Goal: Task Accomplishment & Management: Manage account settings

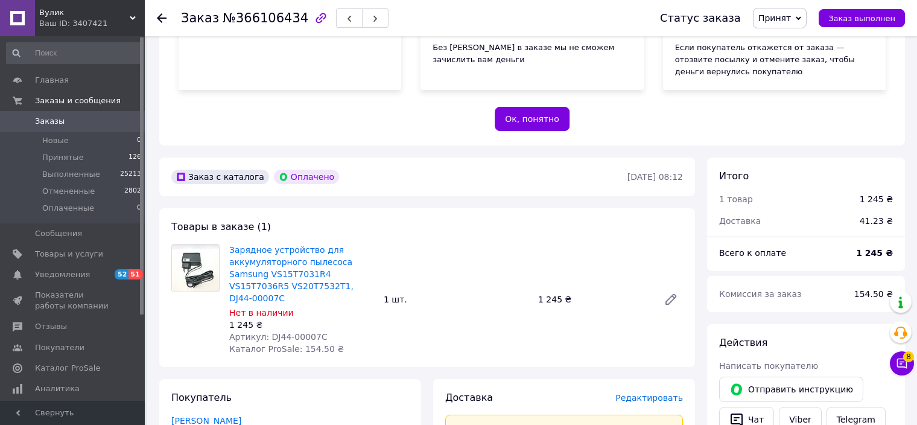
scroll to position [302, 0]
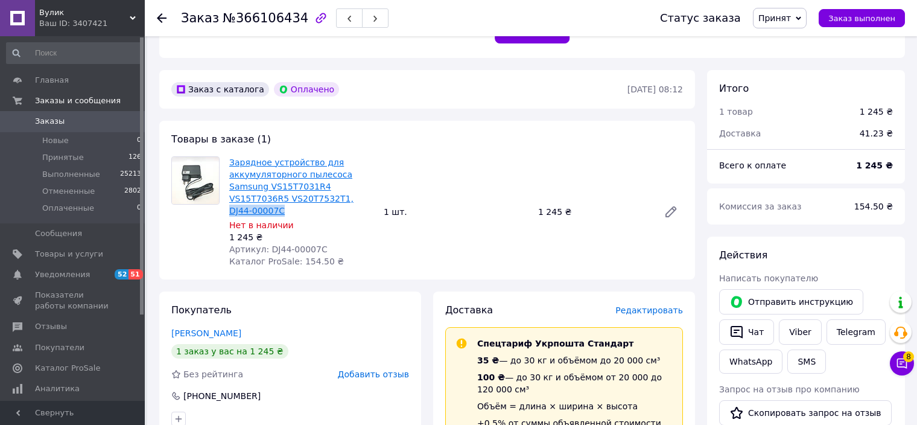
drag, startPoint x: 339, startPoint y: 201, endPoint x: 284, endPoint y: 201, distance: 54.3
click at [284, 201] on span "Зарядное устройство для аккумуляторного пылесоса Samsung VS15T7031R4 VS15T7036R…" at bounding box center [301, 186] width 145 height 60
copy link "DJ44-00007C"
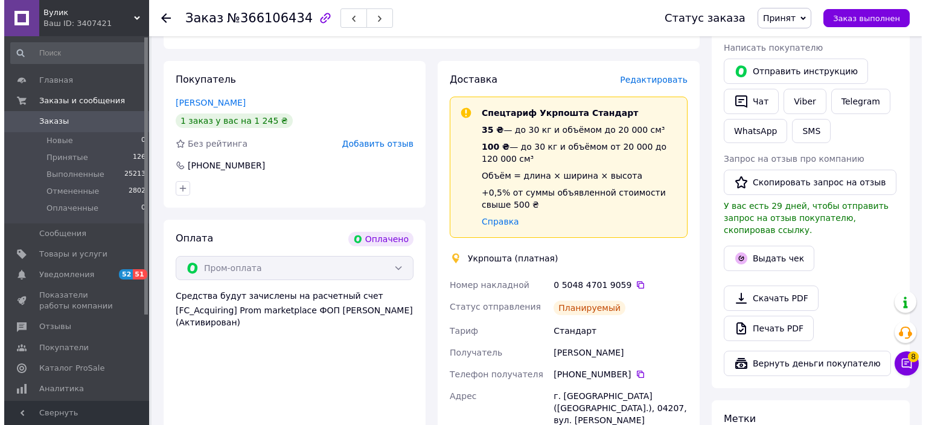
scroll to position [483, 0]
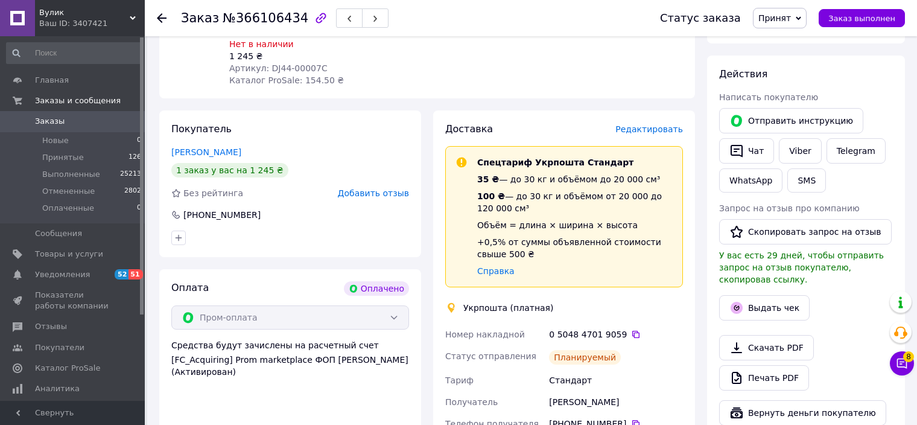
click at [658, 124] on span "Редактировать" at bounding box center [649, 129] width 68 height 10
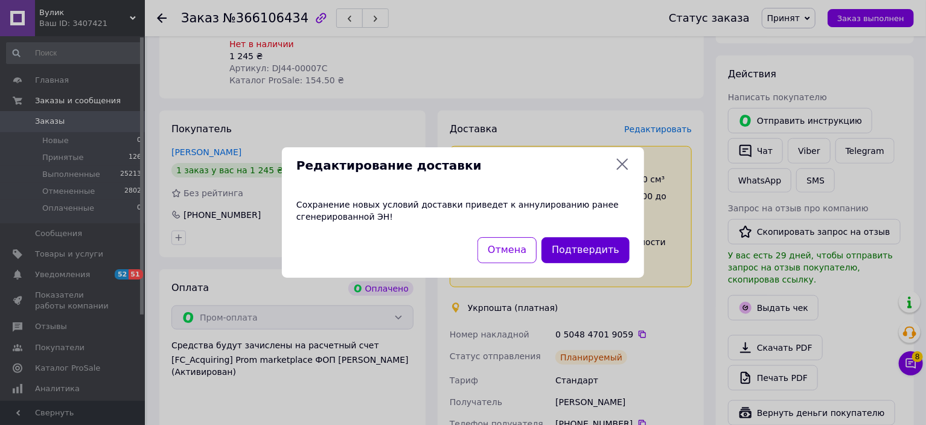
click at [577, 250] on button "Подтвердить" at bounding box center [585, 250] width 88 height 26
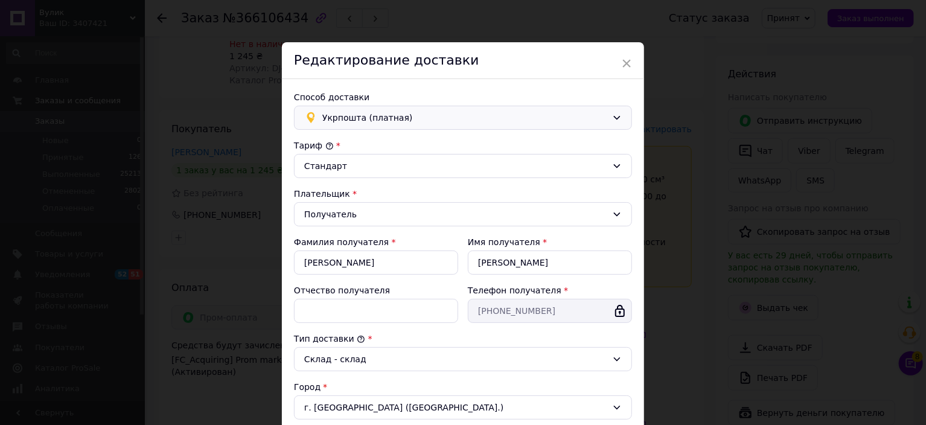
click at [358, 116] on span "Укрпошта (платная)" at bounding box center [464, 117] width 285 height 13
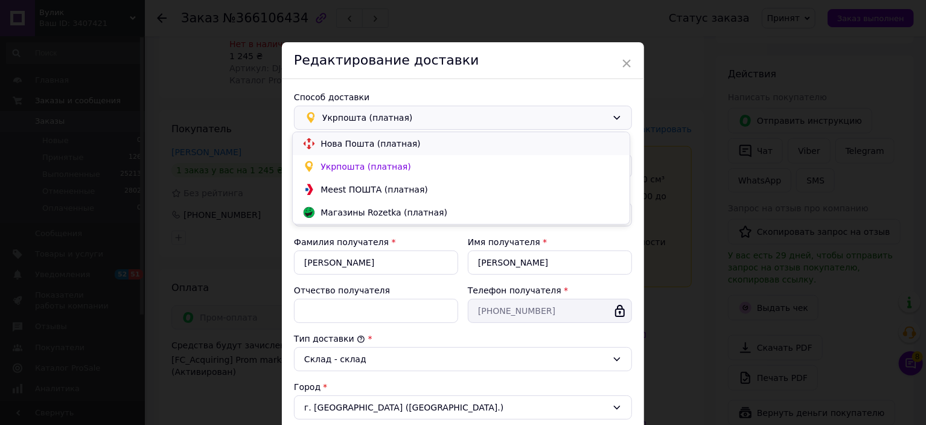
click at [361, 145] on span "Нова Пошта (платная)" at bounding box center [469, 144] width 299 height 12
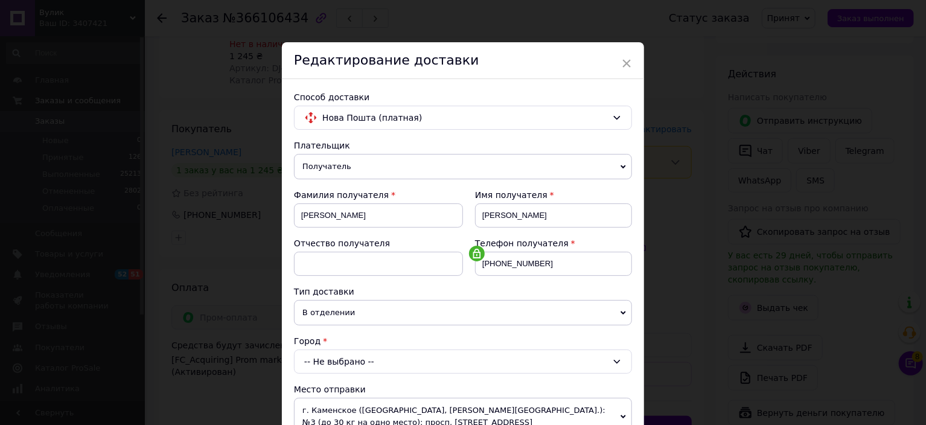
click at [348, 358] on div "-- Не выбрано --" at bounding box center [463, 361] width 338 height 24
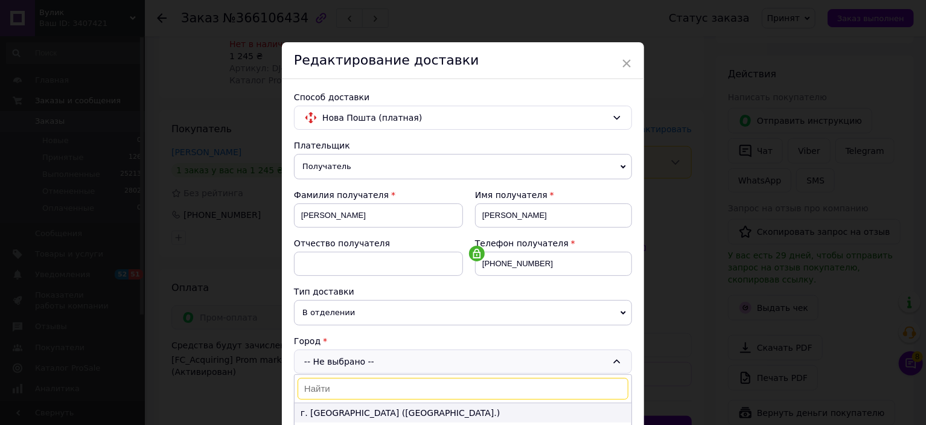
click at [374, 415] on li "г. [GEOGRAPHIC_DATA] ([GEOGRAPHIC_DATA].)" at bounding box center [462, 412] width 337 height 19
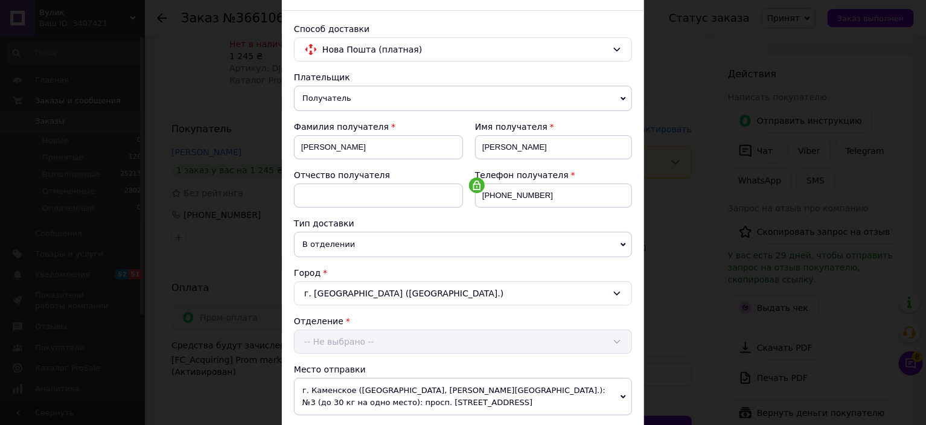
scroll to position [121, 0]
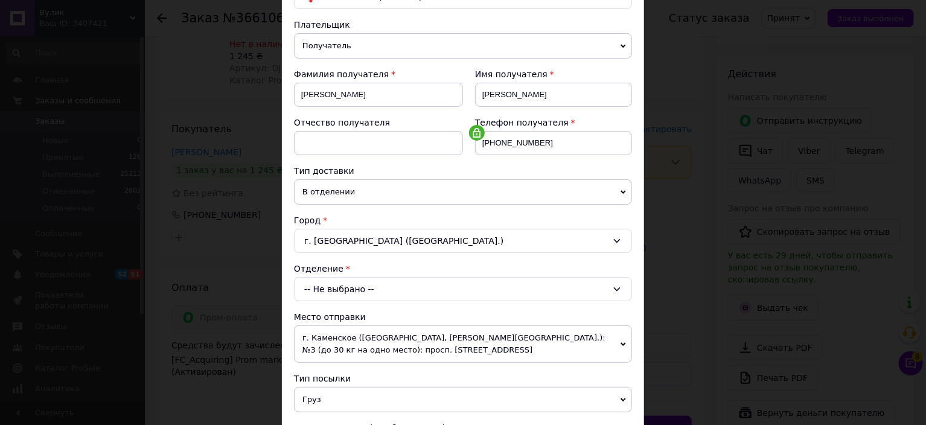
click at [358, 290] on div "-- Не выбрано --" at bounding box center [463, 289] width 338 height 24
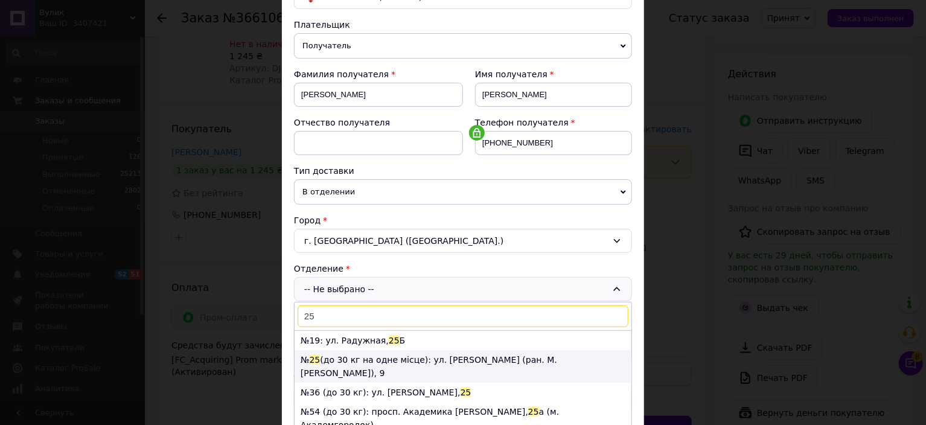
type input "25"
click at [358, 360] on li "№ 25 (до 30 кг на одне місце): ул. [PERSON_NAME] (ран. М. [PERSON_NAME]), 9" at bounding box center [462, 366] width 337 height 33
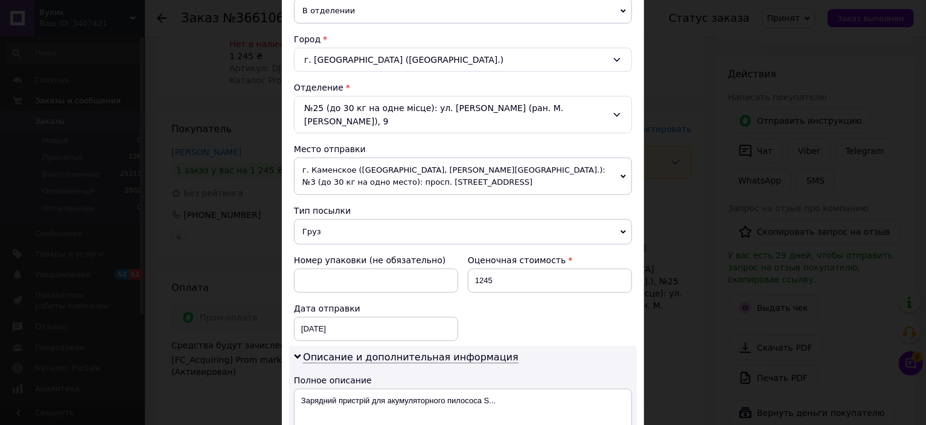
scroll to position [422, 0]
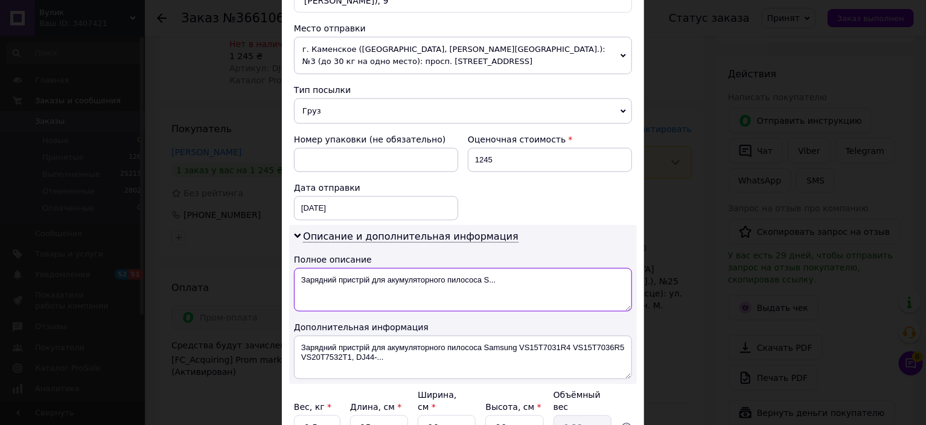
drag, startPoint x: 301, startPoint y: 264, endPoint x: 489, endPoint y: 256, distance: 188.4
click at [489, 268] on textarea "Зарядний пристрій для акумуляторного пилососа S..." at bounding box center [463, 289] width 338 height 43
paste textarea "DJ44-00007C"
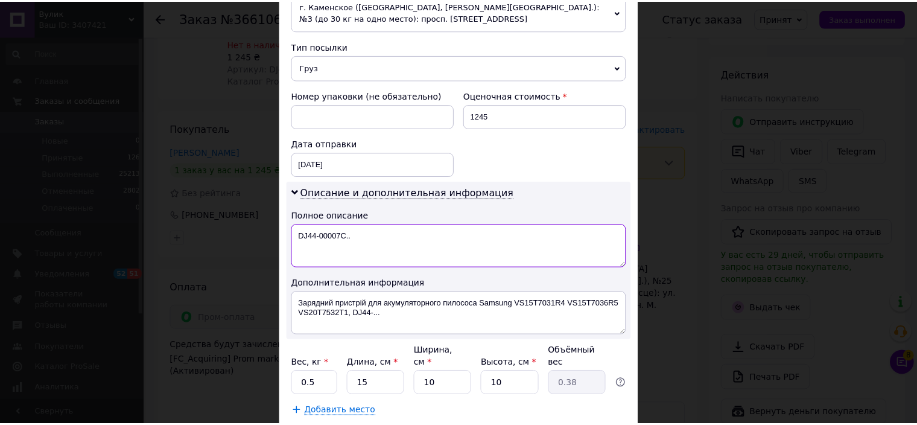
scroll to position [520, 0]
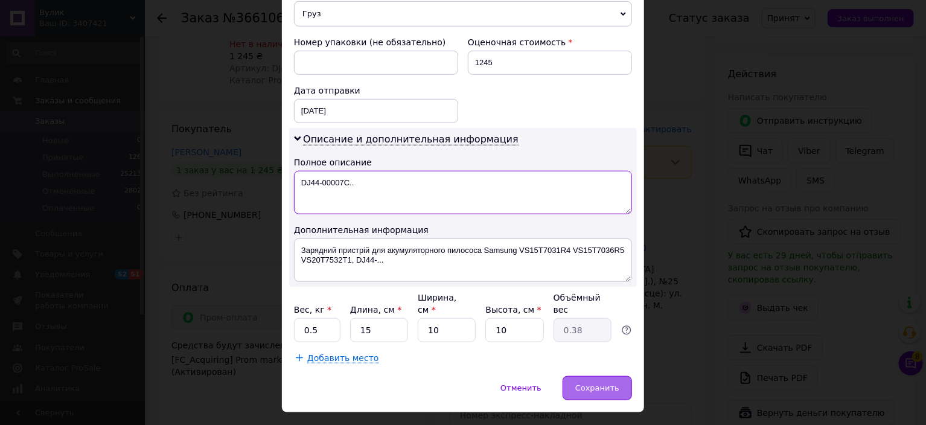
type textarea "DJ44-00007C.."
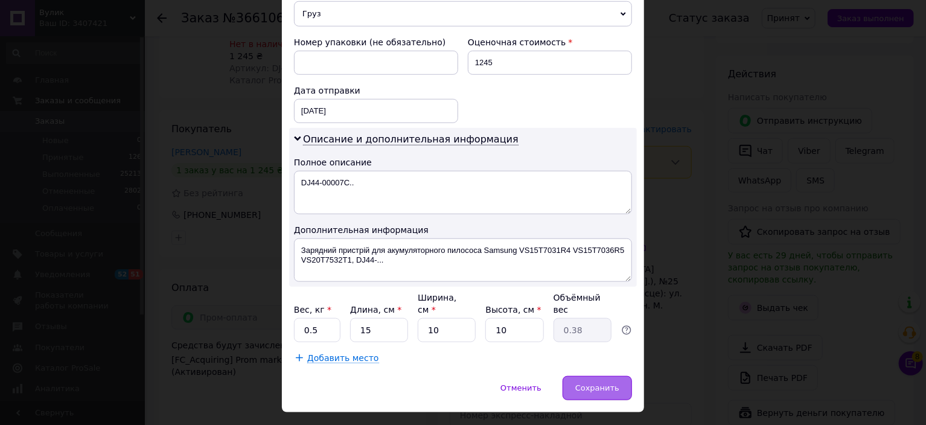
click at [581, 383] on span "Сохранить" at bounding box center [597, 387] width 44 height 9
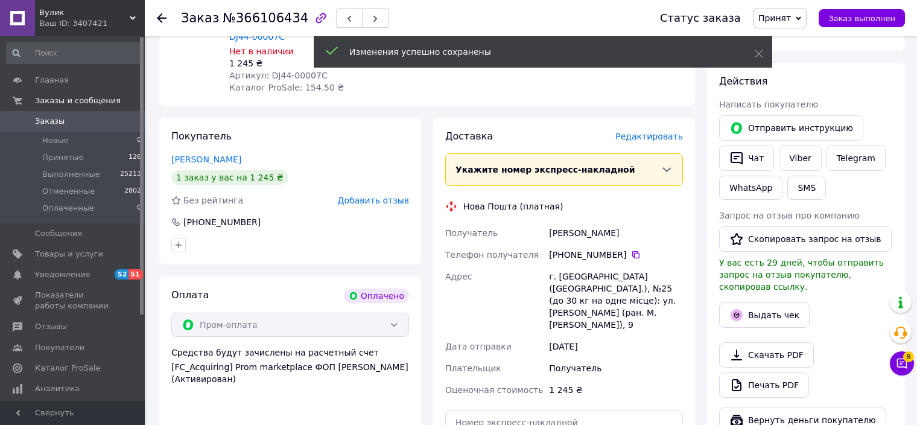
scroll to position [603, 0]
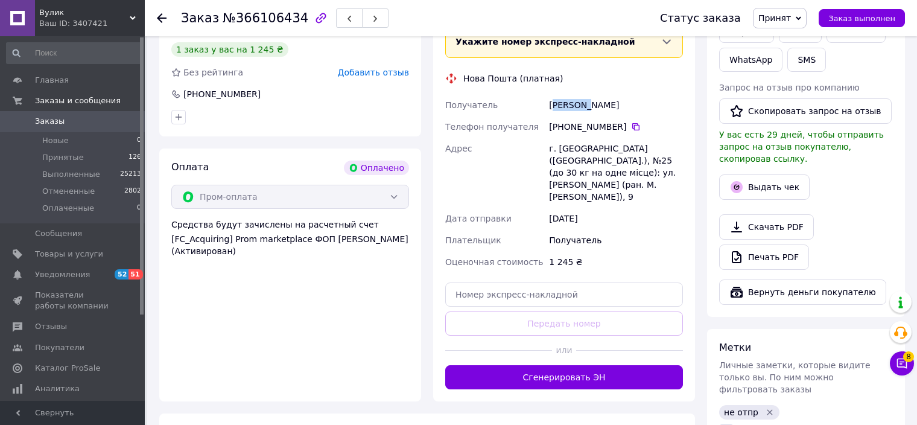
drag, startPoint x: 561, startPoint y: 89, endPoint x: 587, endPoint y: 88, distance: 26.0
click at [587, 94] on div "[PERSON_NAME]" at bounding box center [616, 105] width 139 height 22
drag, startPoint x: 542, startPoint y: 95, endPoint x: 593, endPoint y: 97, distance: 50.7
click at [593, 97] on div "Получатель [PERSON_NAME] Телефон получателя [PHONE_NUMBER]   Адрес г. [GEOGRAPH…" at bounding box center [564, 183] width 243 height 179
copy div "Получатель [PERSON_NAME]"
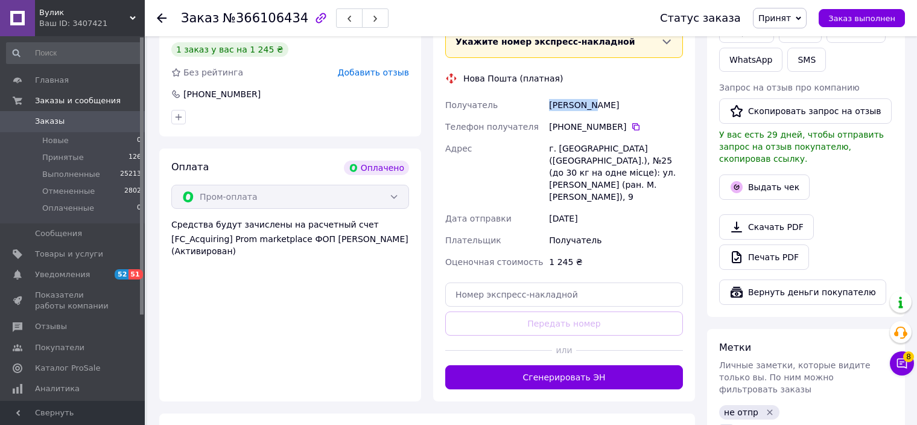
drag, startPoint x: 596, startPoint y: 93, endPoint x: 630, endPoint y: 95, distance: 34.5
click at [630, 95] on div "[PERSON_NAME]" at bounding box center [616, 105] width 139 height 22
copy div "[PERSON_NAME]"
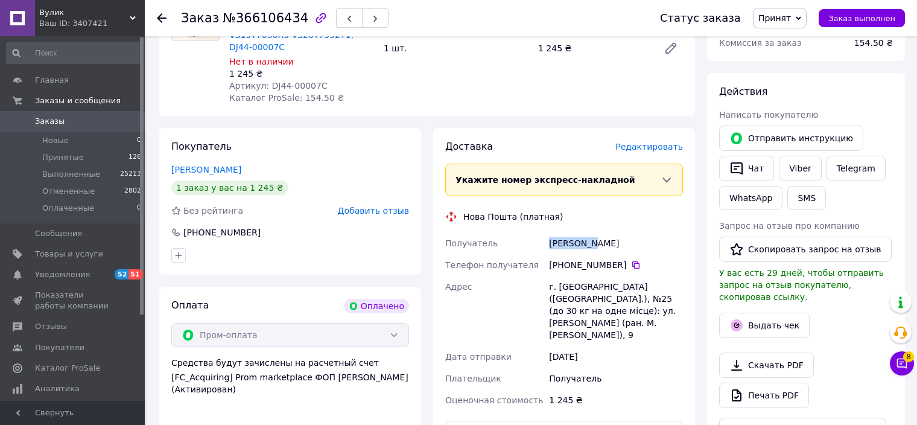
scroll to position [422, 0]
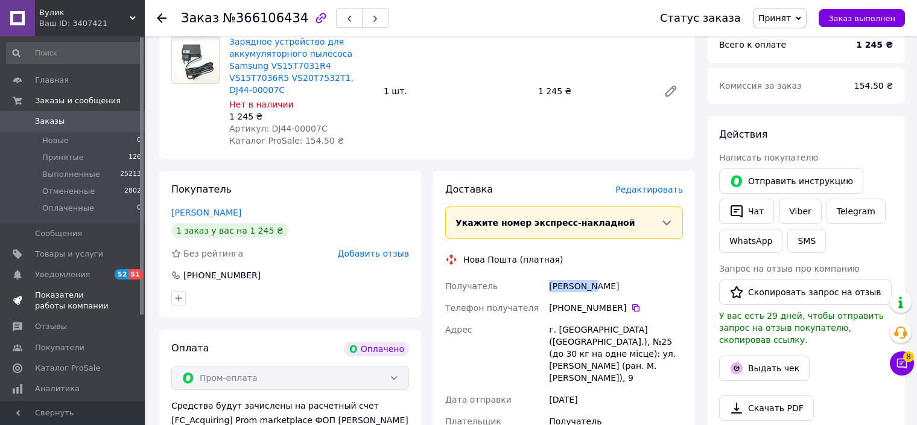
click at [77, 299] on span "Показатели работы компании" at bounding box center [73, 301] width 77 height 22
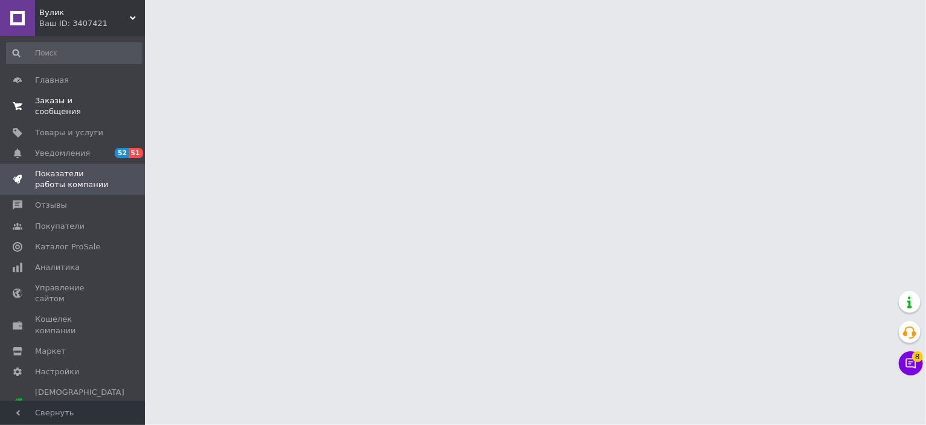
click at [91, 104] on span "Заказы и сообщения" at bounding box center [73, 106] width 77 height 22
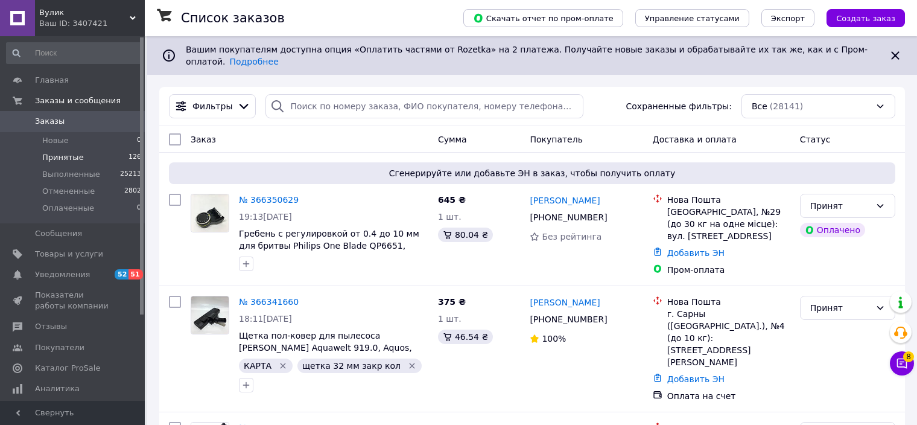
click at [60, 156] on span "Принятые" at bounding box center [63, 157] width 42 height 11
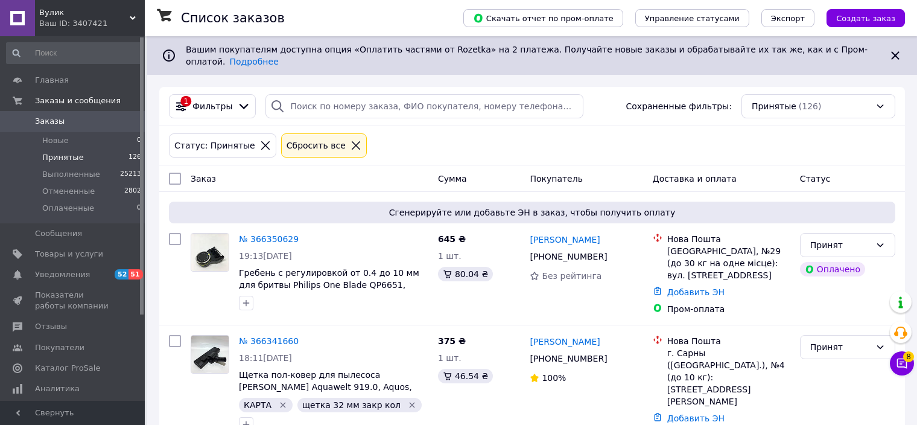
click at [351, 140] on icon at bounding box center [356, 145] width 11 height 11
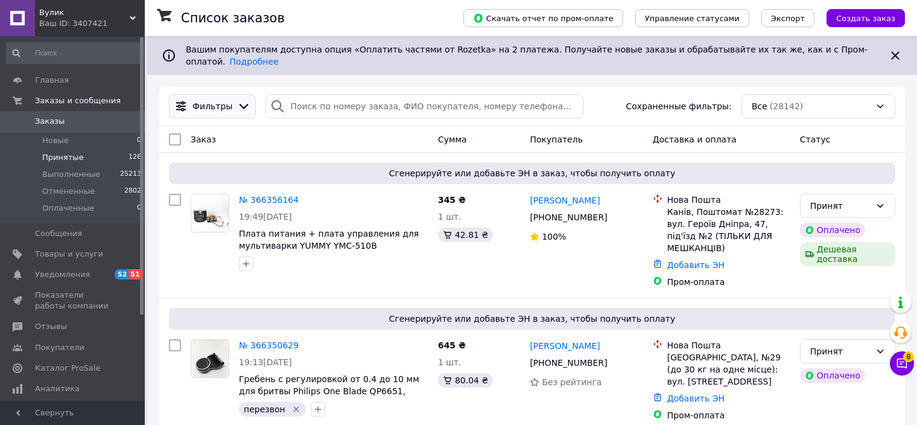
click at [237, 102] on icon at bounding box center [243, 106] width 13 height 13
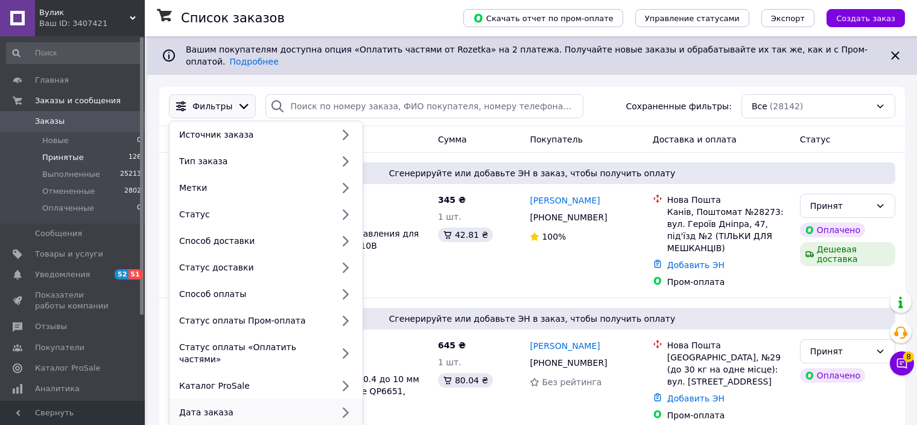
click at [226, 406] on div "Дата заказа" at bounding box center [253, 412] width 158 height 12
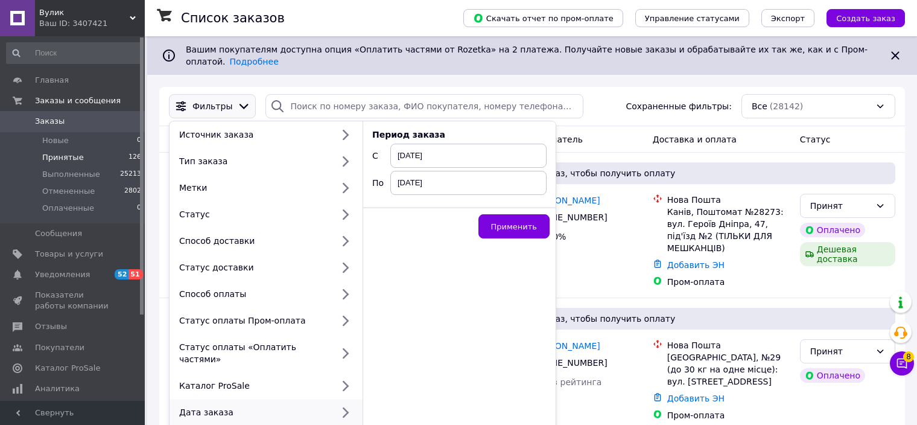
click at [416, 144] on span "[DATE]" at bounding box center [468, 156] width 156 height 24
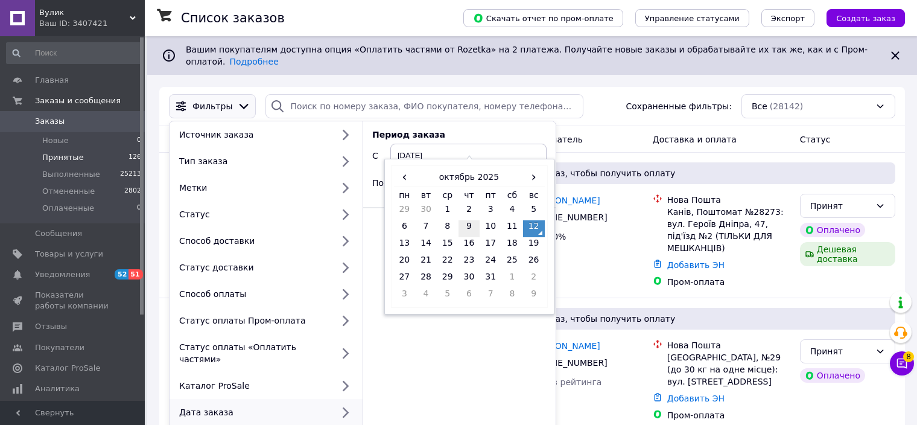
click at [465, 220] on td "9" at bounding box center [470, 228] width 22 height 17
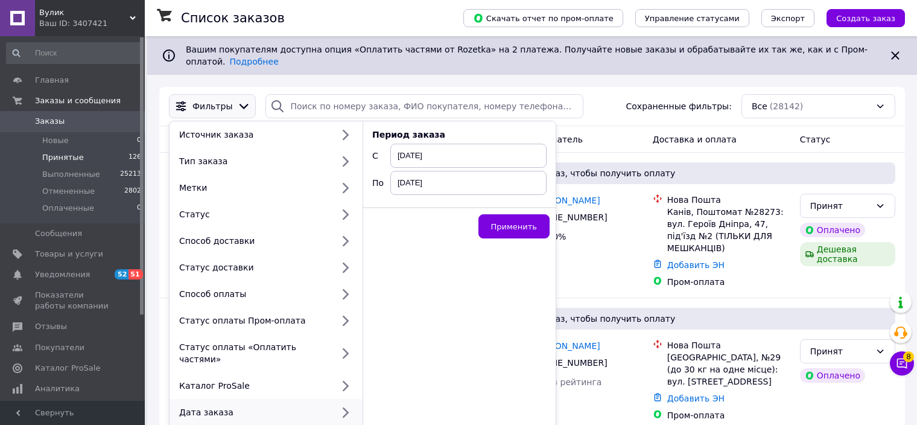
click at [425, 180] on span "[DATE]" at bounding box center [468, 183] width 156 height 24
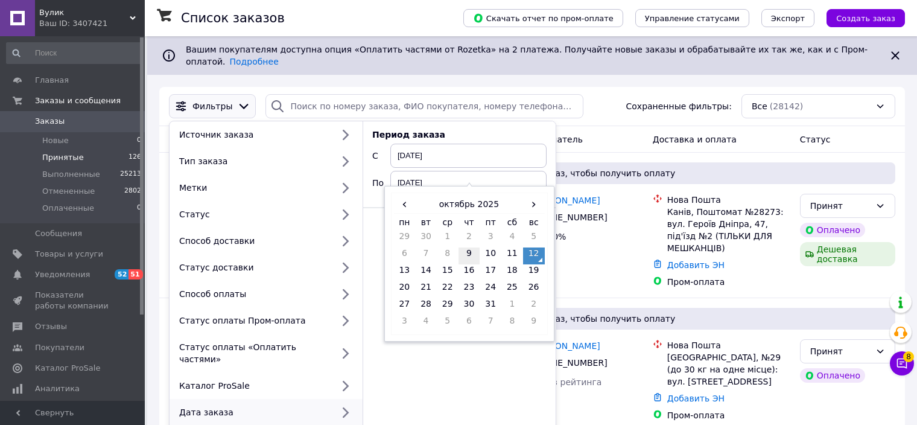
click at [471, 247] on td "9" at bounding box center [470, 255] width 22 height 17
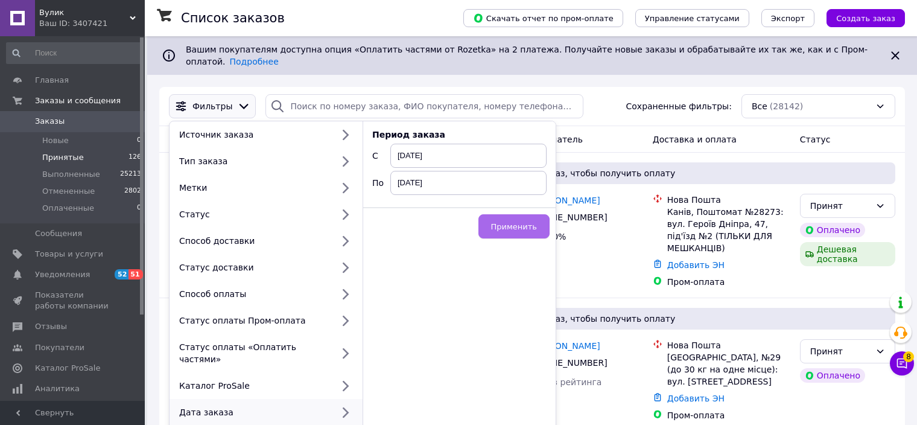
click at [513, 224] on button "Применить" at bounding box center [514, 226] width 71 height 24
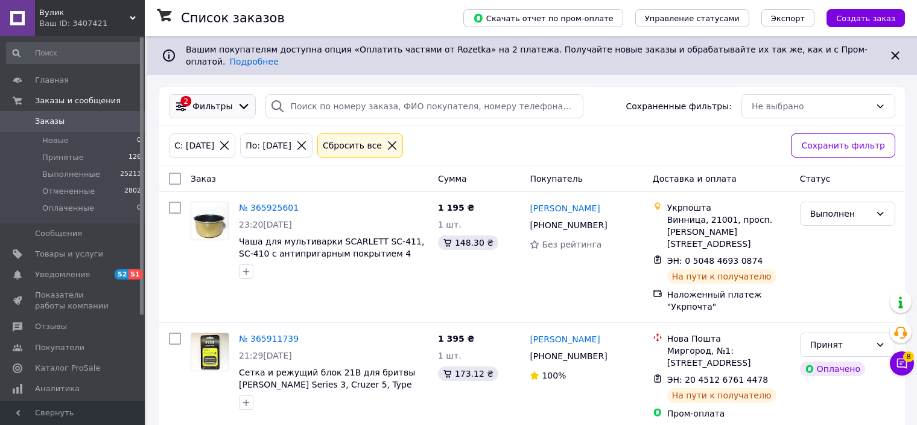
click at [237, 100] on icon at bounding box center [243, 106] width 13 height 13
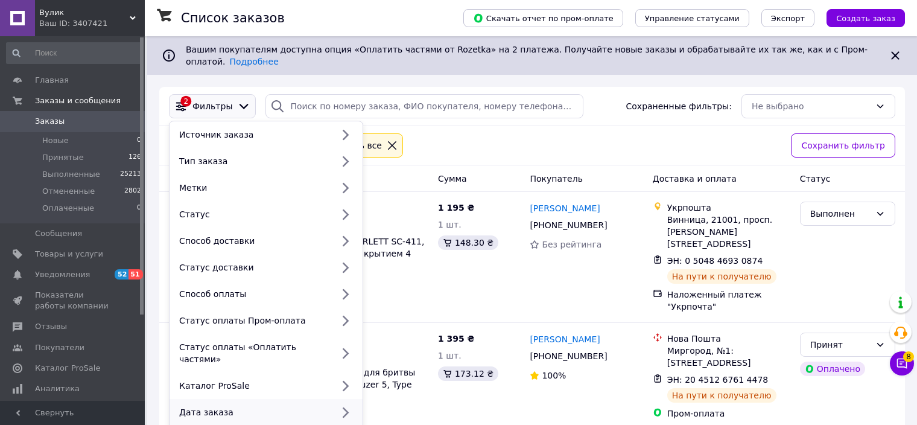
click at [231, 406] on div "Дата заказа" at bounding box center [253, 412] width 158 height 12
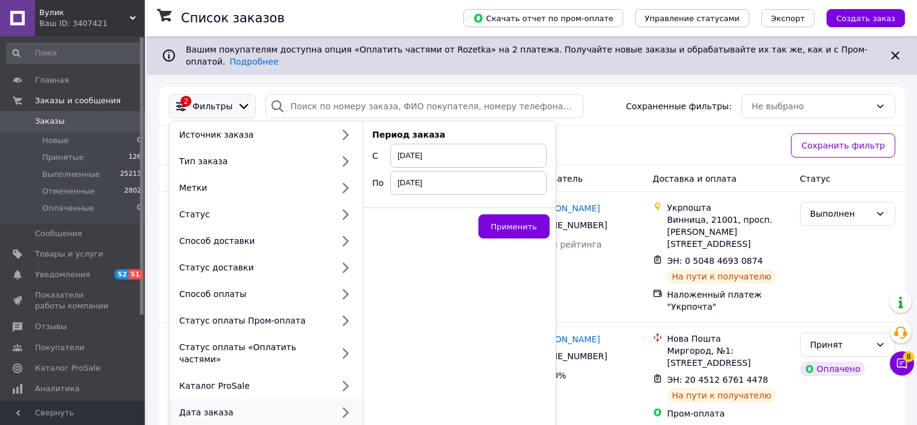
click at [430, 145] on span "[DATE]" at bounding box center [468, 156] width 156 height 24
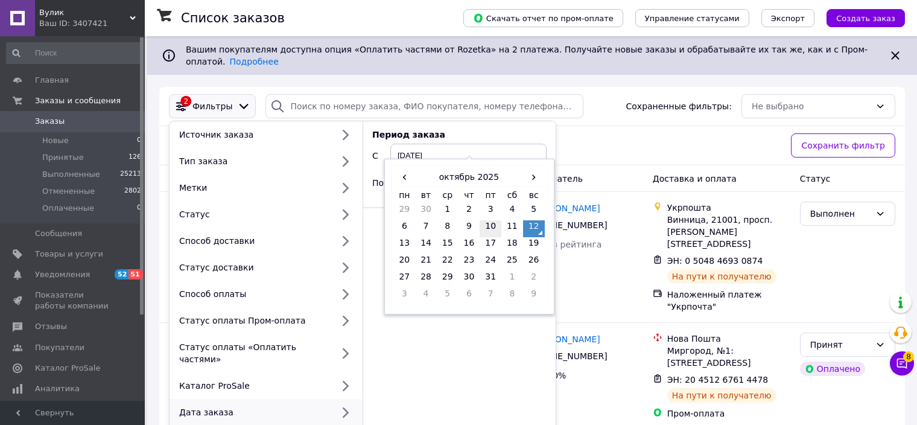
click at [488, 220] on td "10" at bounding box center [491, 228] width 22 height 17
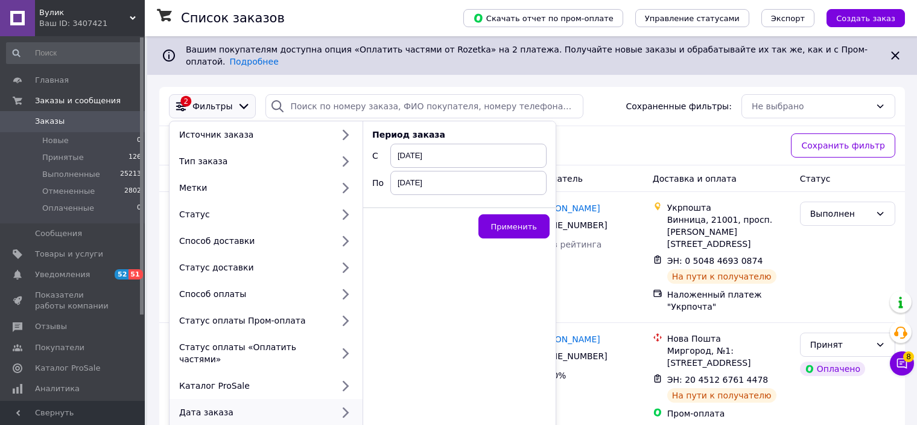
click at [412, 172] on span "[DATE]" at bounding box center [468, 183] width 156 height 24
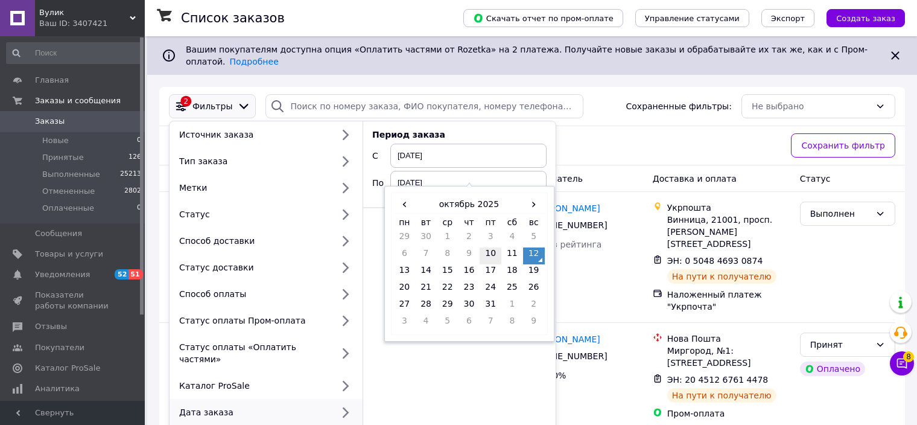
click at [486, 247] on td "10" at bounding box center [491, 255] width 22 height 17
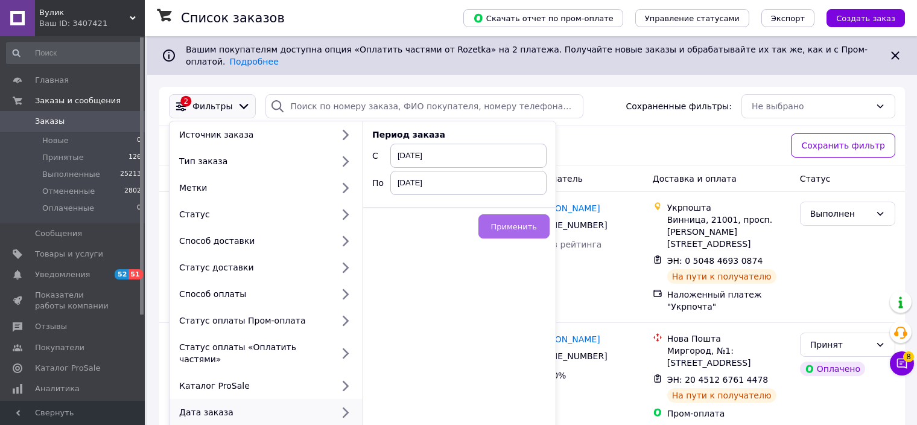
click at [510, 223] on button "Применить" at bounding box center [514, 226] width 71 height 24
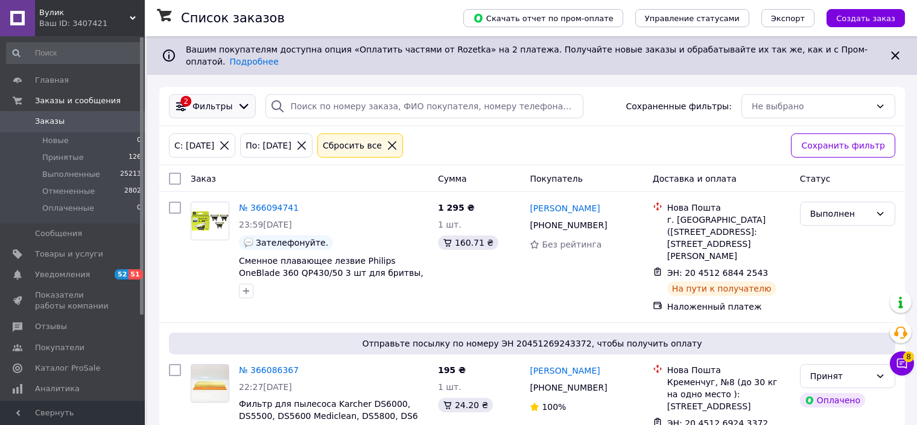
click at [243, 100] on icon at bounding box center [243, 106] width 13 height 13
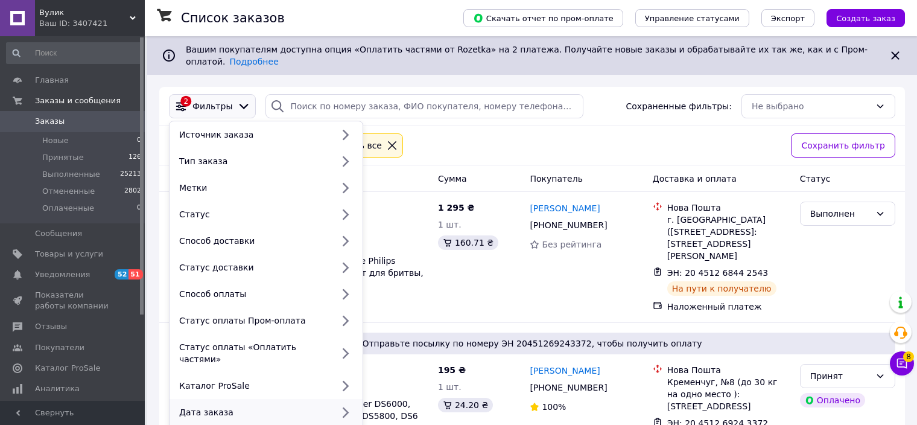
click at [212, 406] on div "Дата заказа" at bounding box center [253, 412] width 158 height 12
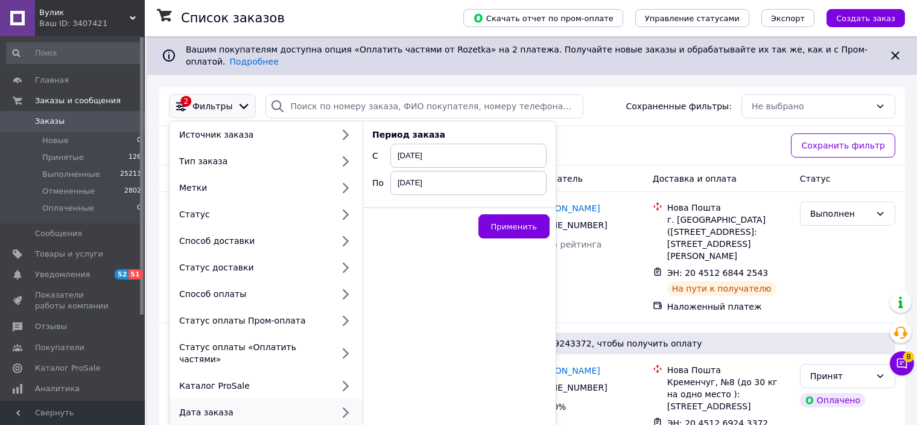
click at [407, 145] on span "[DATE]" at bounding box center [468, 156] width 156 height 24
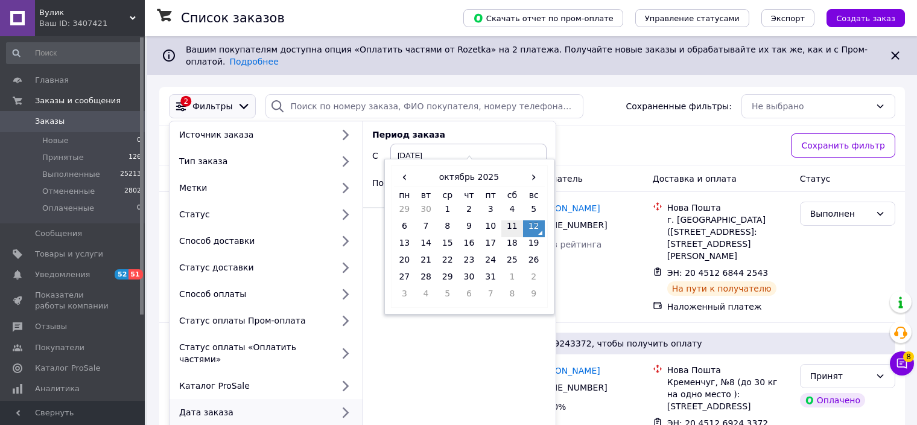
click at [509, 220] on td "11" at bounding box center [512, 228] width 22 height 17
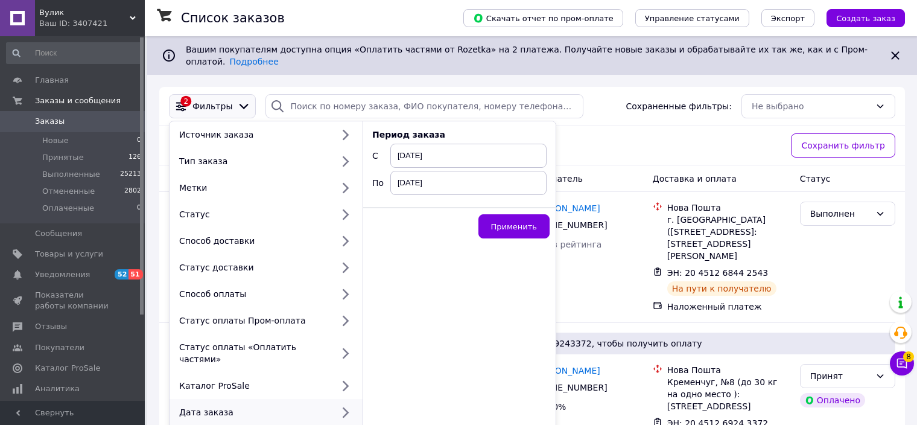
click at [416, 178] on span "[DATE]" at bounding box center [468, 183] width 156 height 24
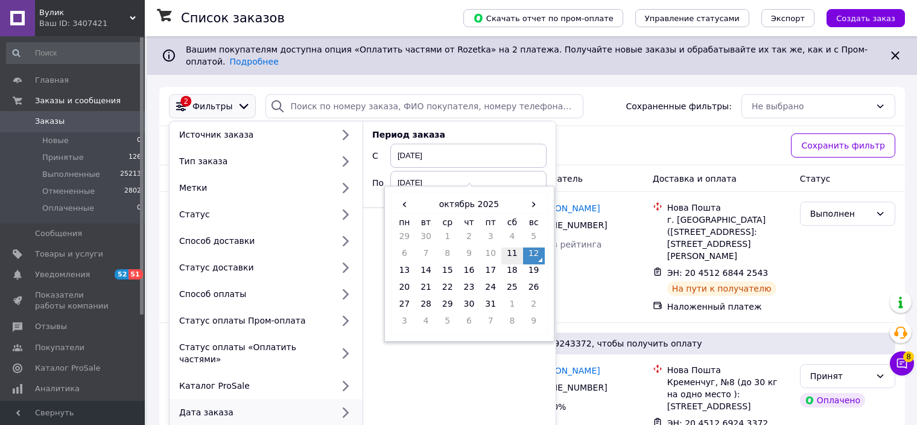
click at [510, 247] on td "11" at bounding box center [512, 255] width 22 height 17
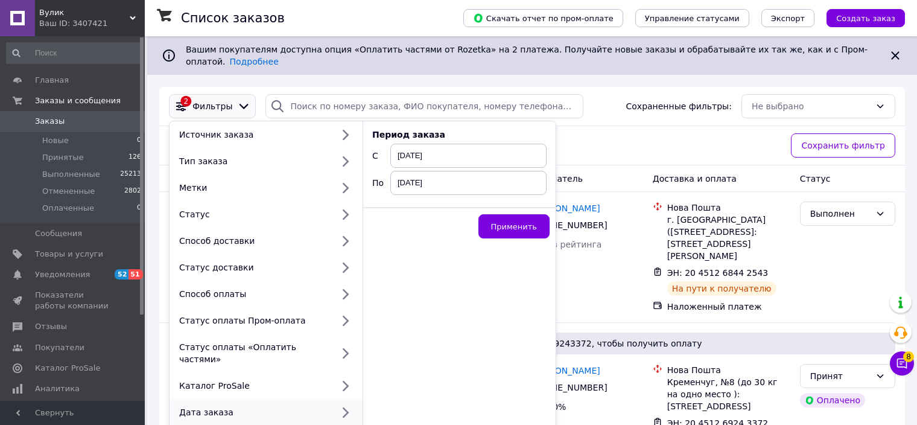
click at [512, 231] on div "Применить" at bounding box center [459, 225] width 192 height 37
click at [512, 222] on span "Применить" at bounding box center [514, 226] width 46 height 9
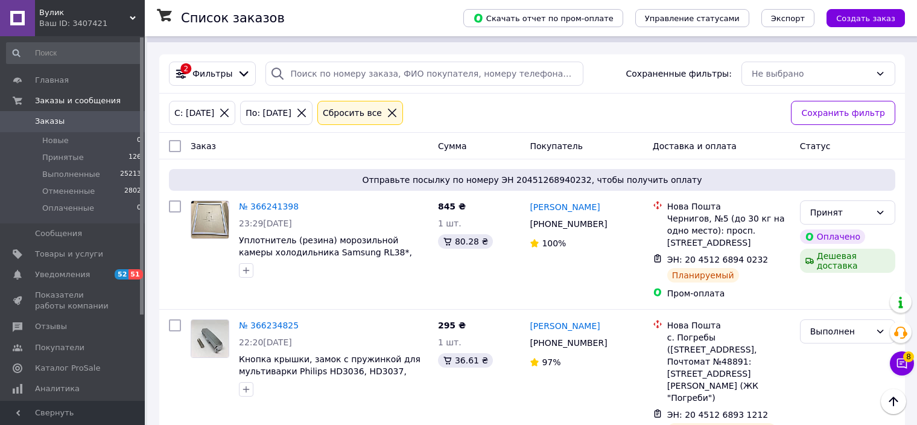
scroll to position [26, 0]
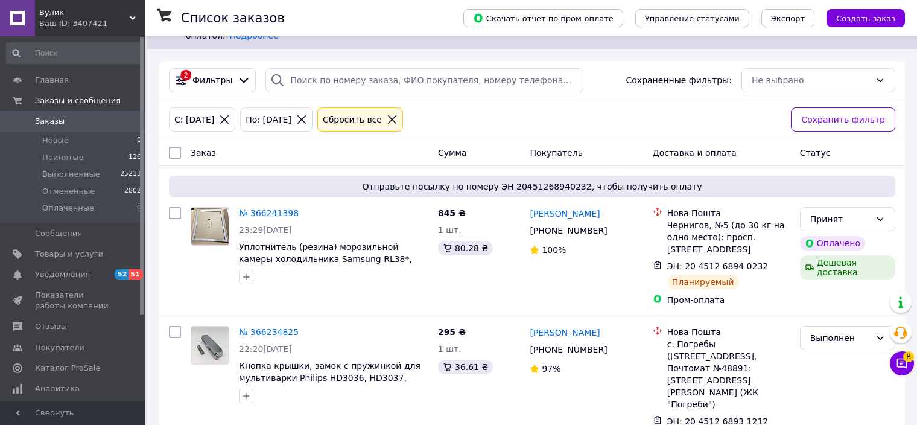
click at [398, 114] on icon at bounding box center [392, 119] width 11 height 11
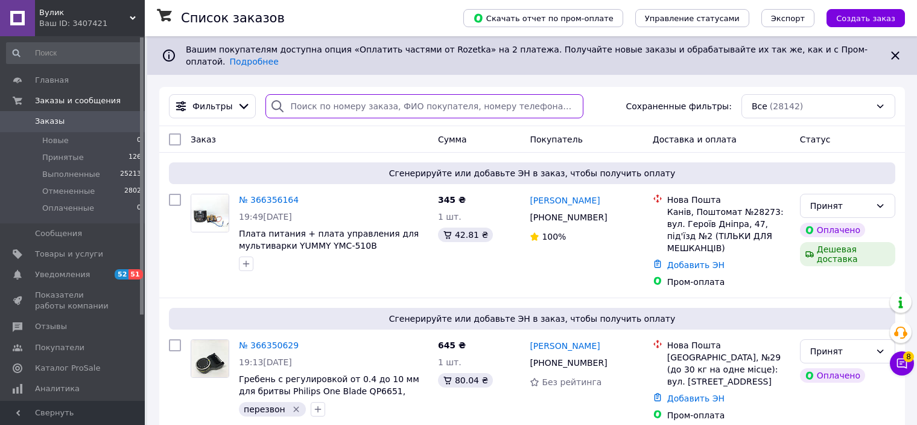
click at [307, 96] on input "search" at bounding box center [424, 106] width 317 height 24
paste input "Кельбас"
type input "Кельбас"
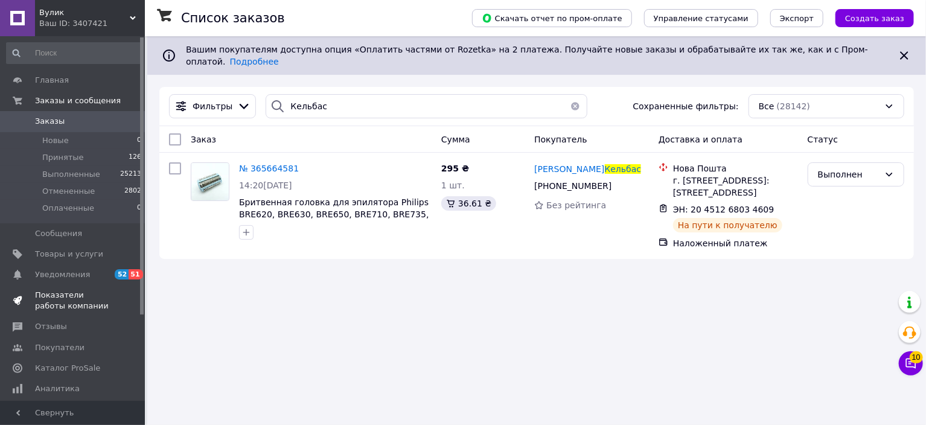
click at [69, 295] on span "Показатели работы компании" at bounding box center [73, 301] width 77 height 22
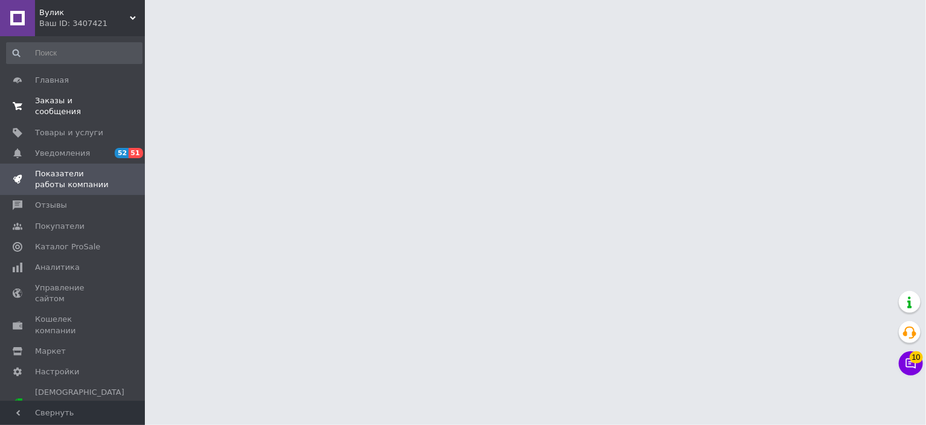
click at [71, 98] on span "Заказы и сообщения" at bounding box center [73, 106] width 77 height 22
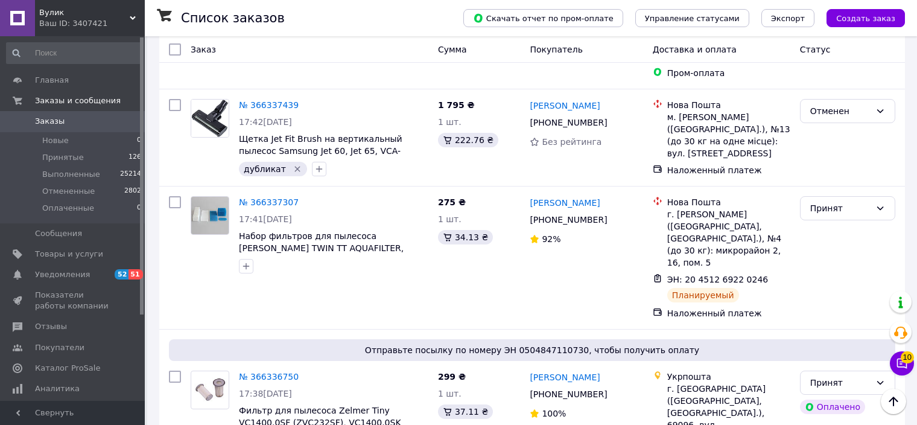
scroll to position [905, 0]
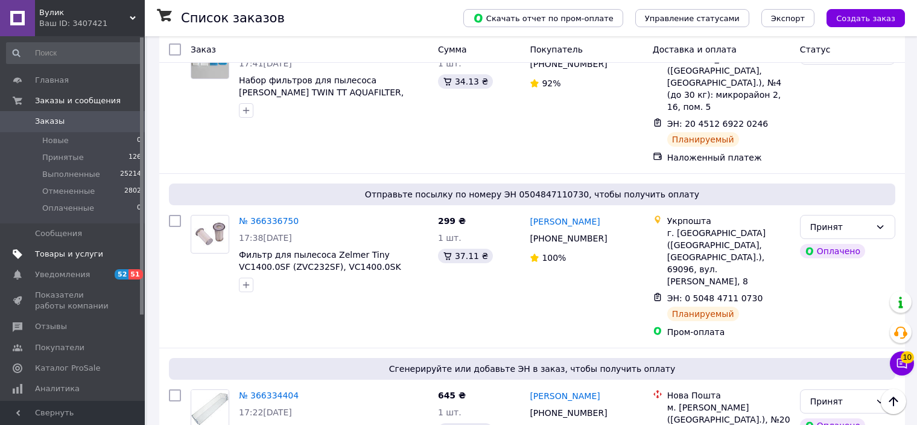
click at [75, 259] on span "Товары и услуги" at bounding box center [69, 254] width 68 height 11
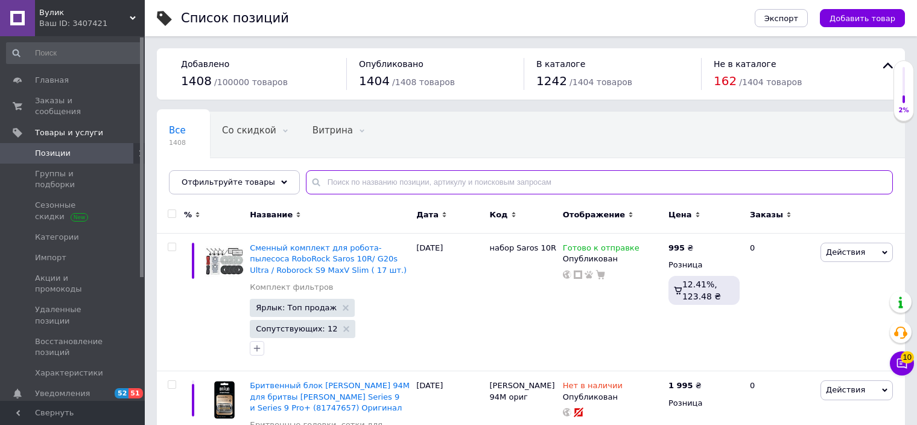
click at [381, 181] on input "text" at bounding box center [599, 182] width 587 height 24
paste input "12041978"
type input "12041978"
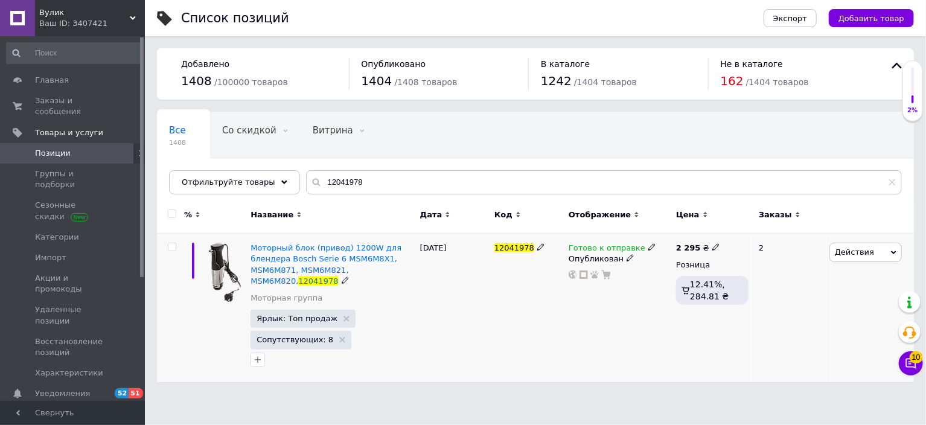
click at [648, 243] on icon at bounding box center [651, 246] width 7 height 7
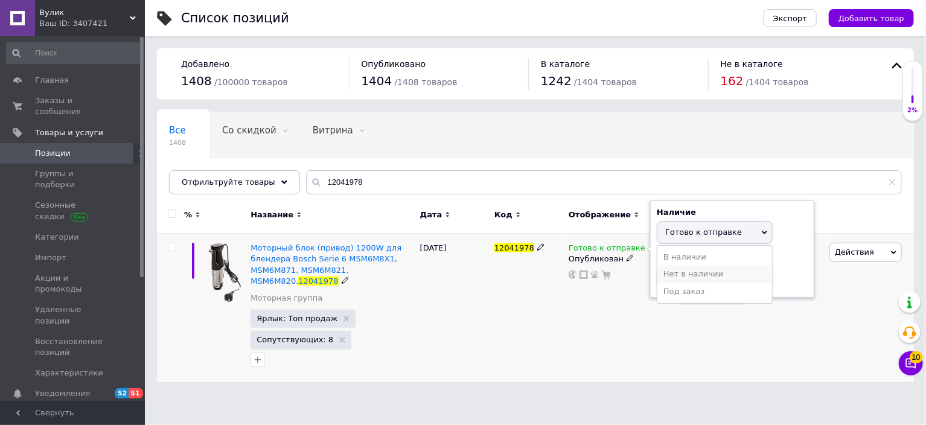
click at [677, 276] on li "Нет в наличии" at bounding box center [714, 274] width 115 height 17
click at [677, 276] on input at bounding box center [703, 279] width 92 height 24
type input "0"
